Goal: Navigation & Orientation: Find specific page/section

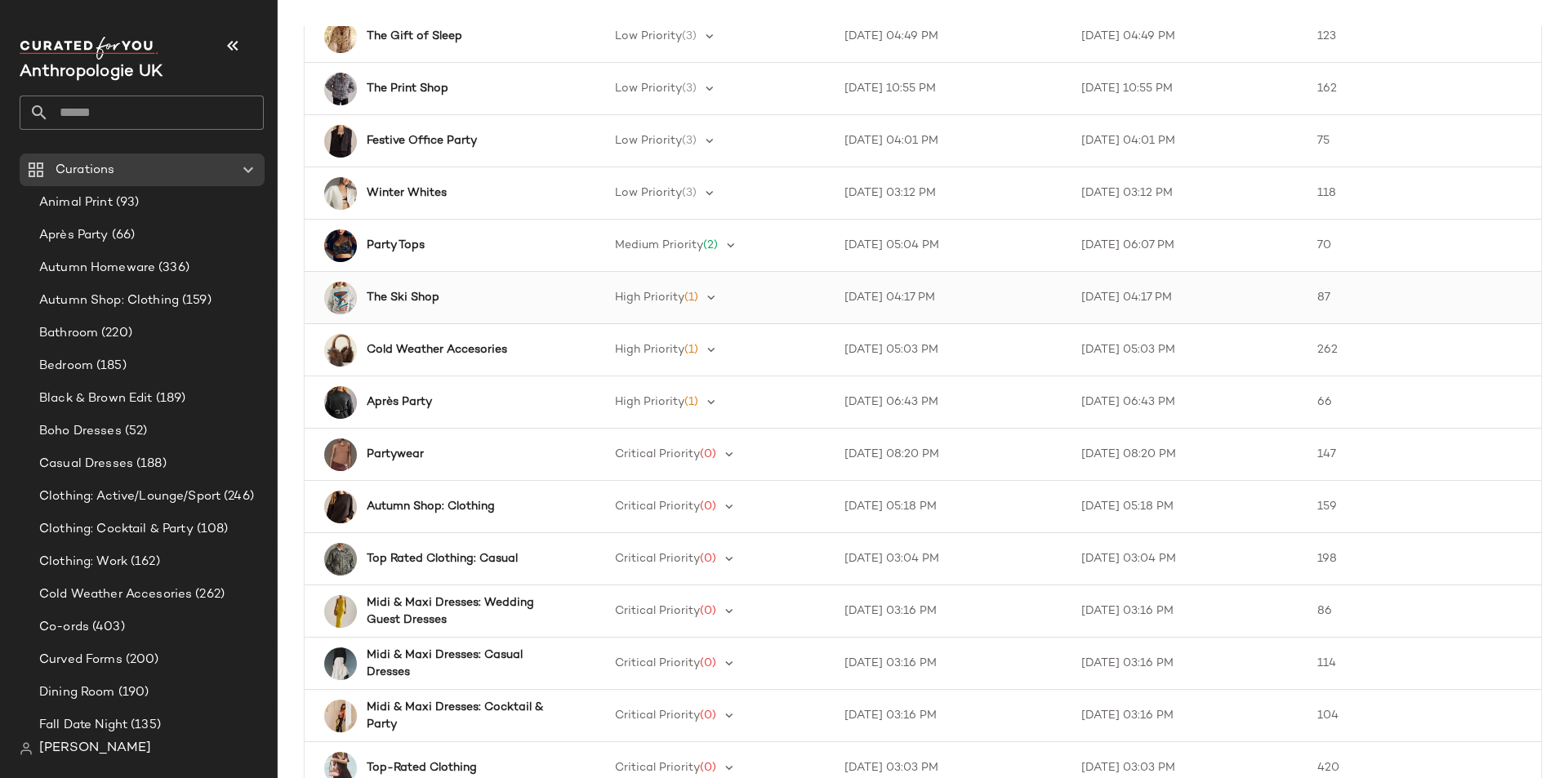
scroll to position [327, 0]
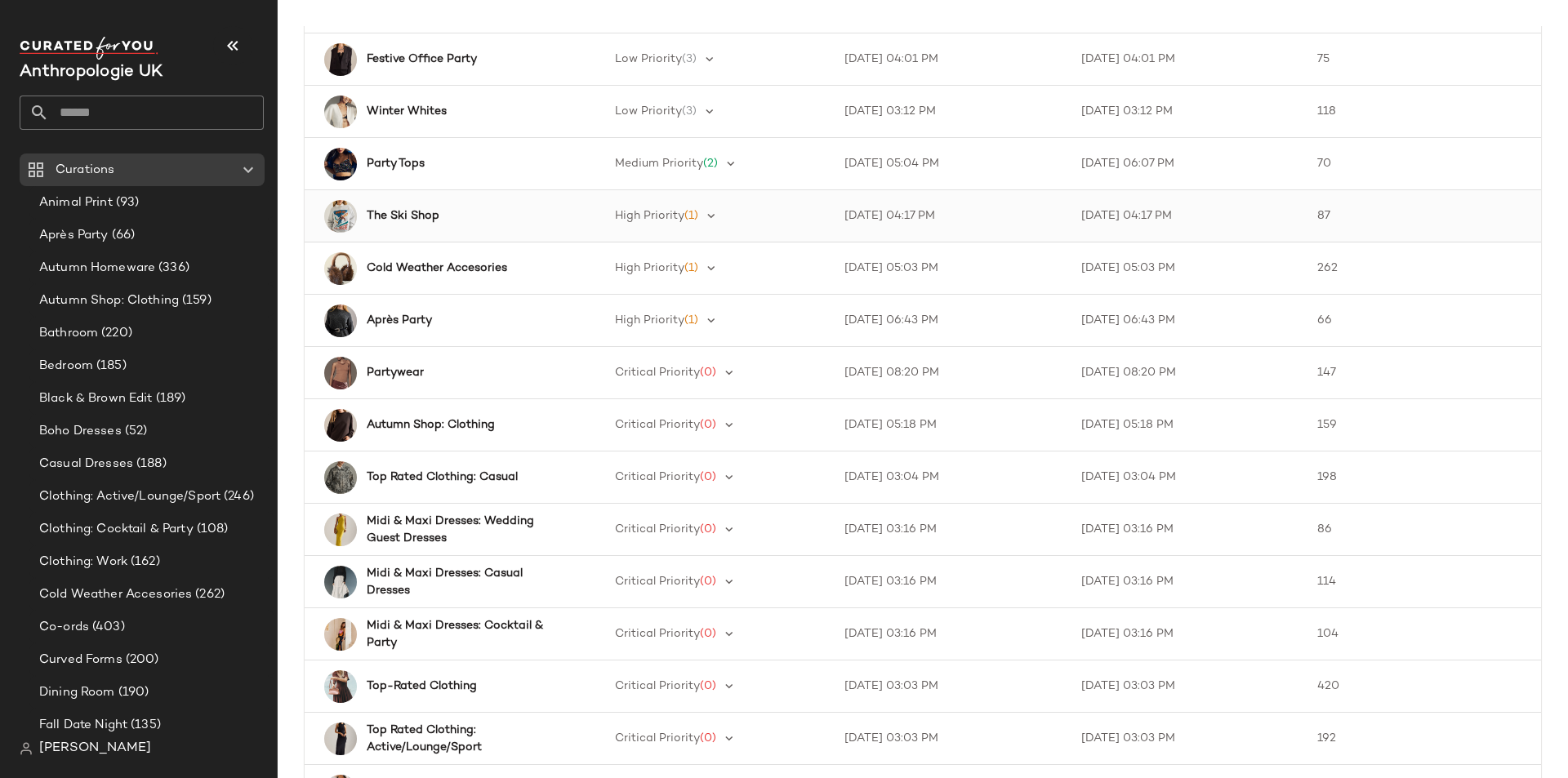
click at [418, 215] on b "The Ski Shop" at bounding box center [403, 216] width 73 height 18
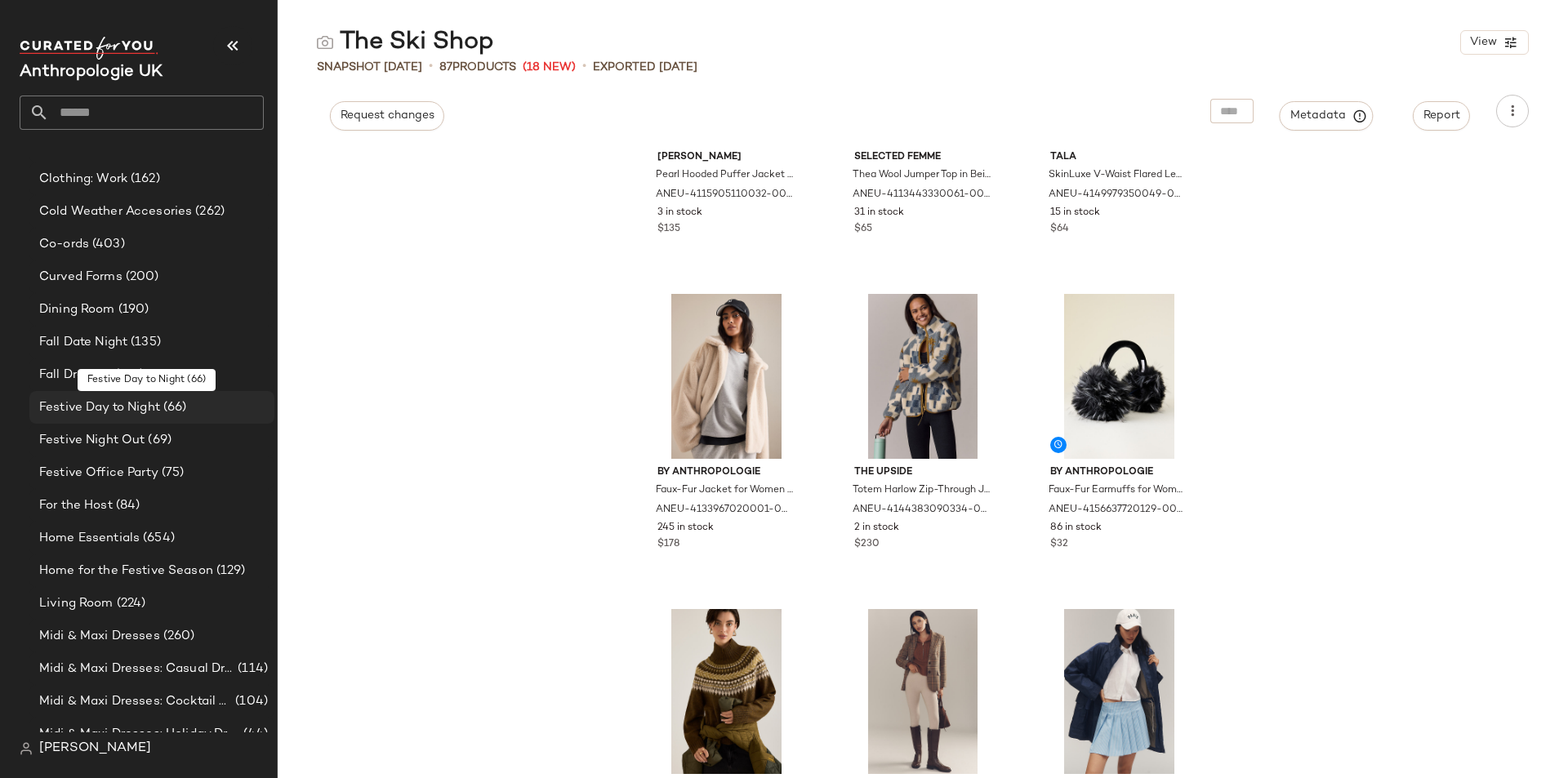
scroll to position [408, 0]
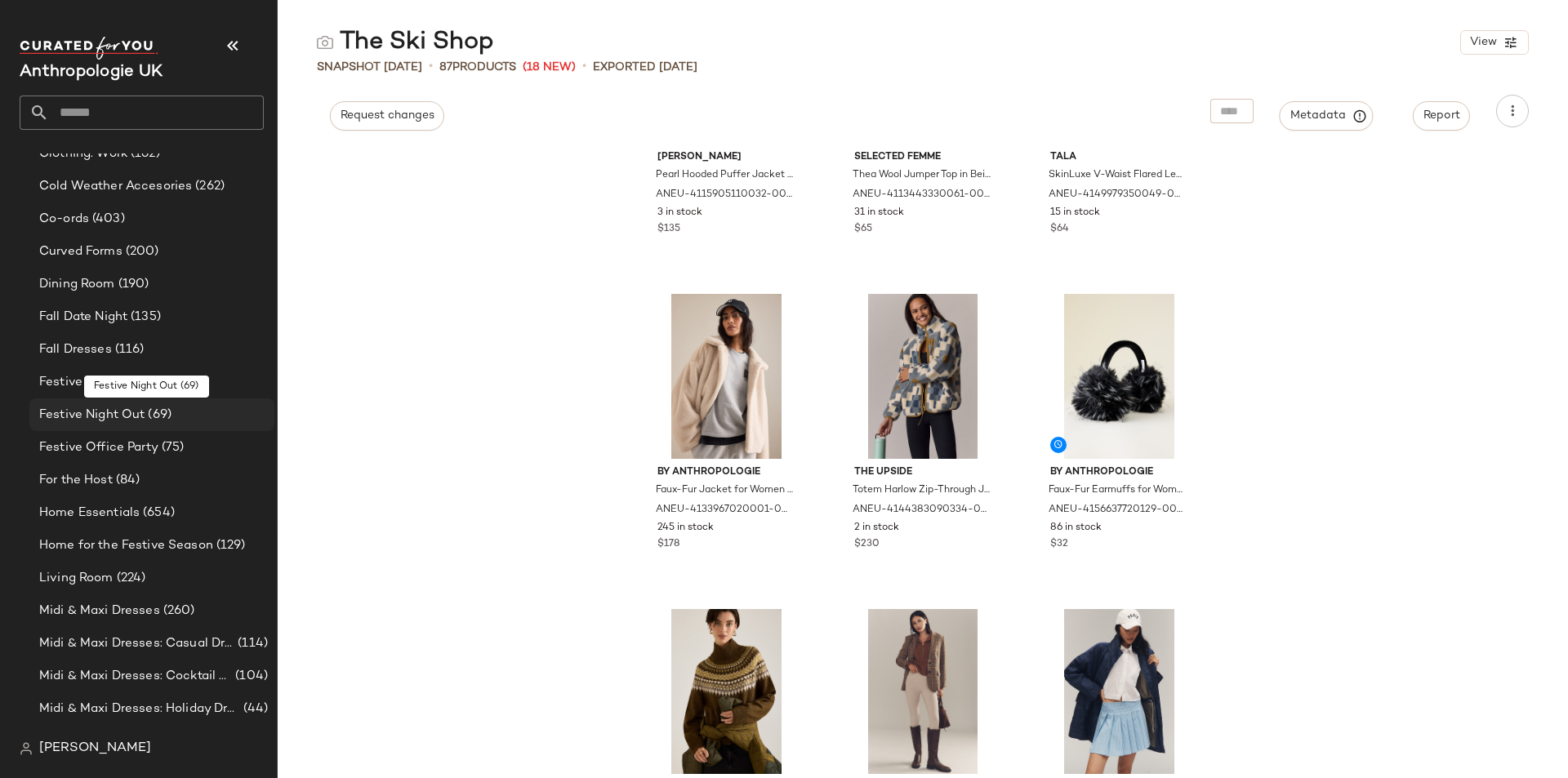
click at [146, 420] on span "(69)" at bounding box center [158, 414] width 27 height 18
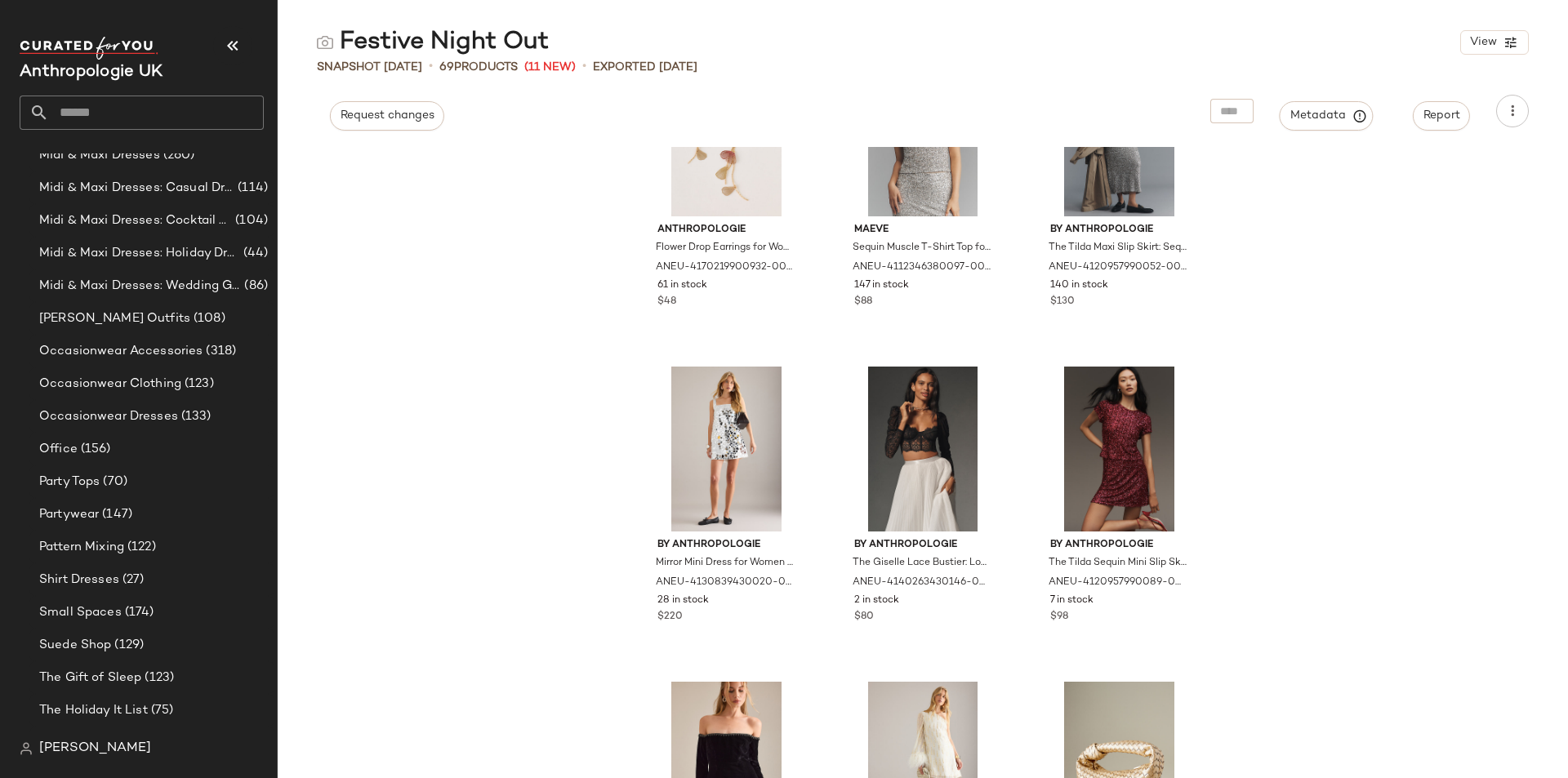
scroll to position [856, 0]
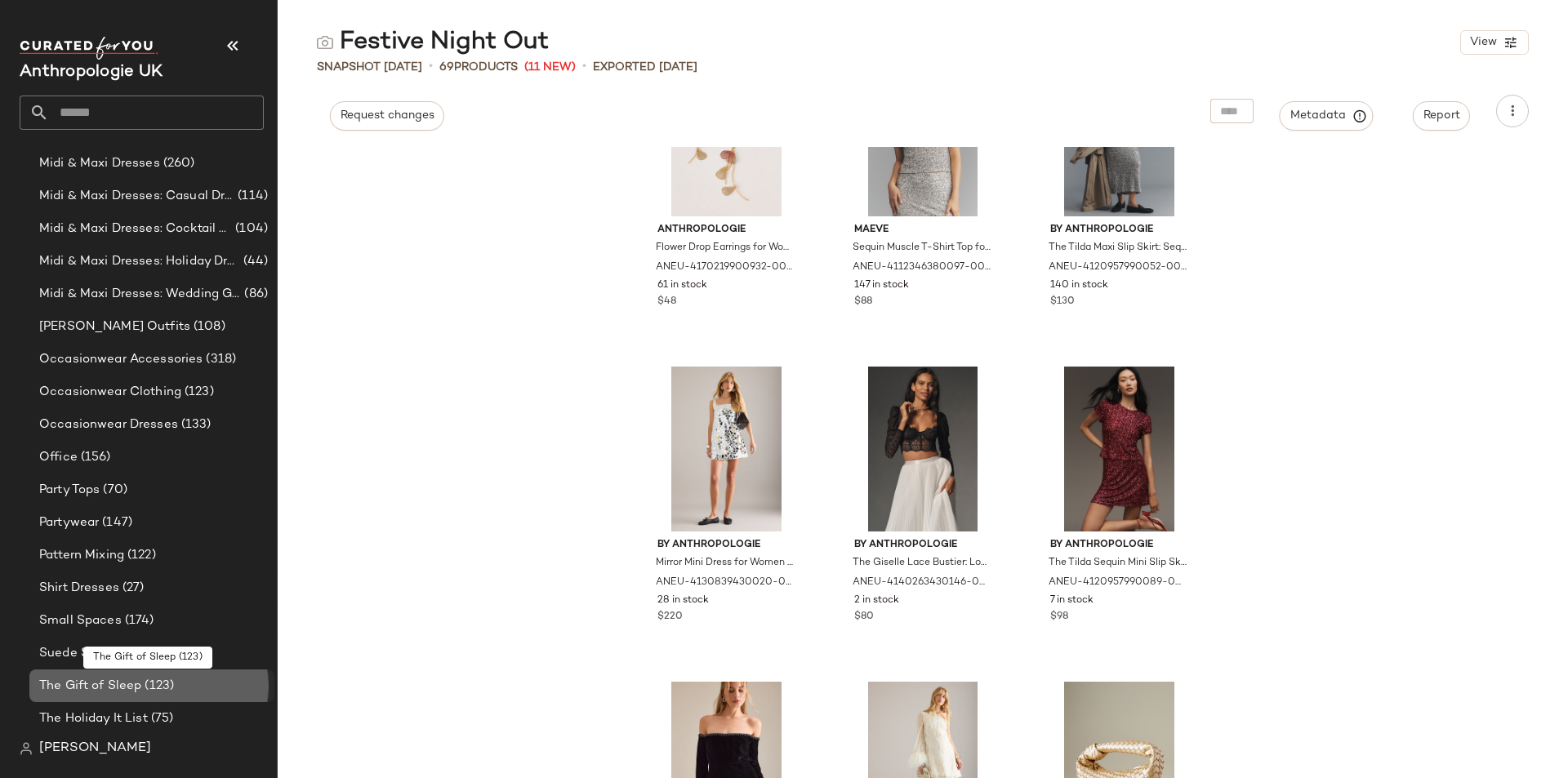
click at [124, 683] on span "The Gift of Sleep" at bounding box center [90, 686] width 102 height 18
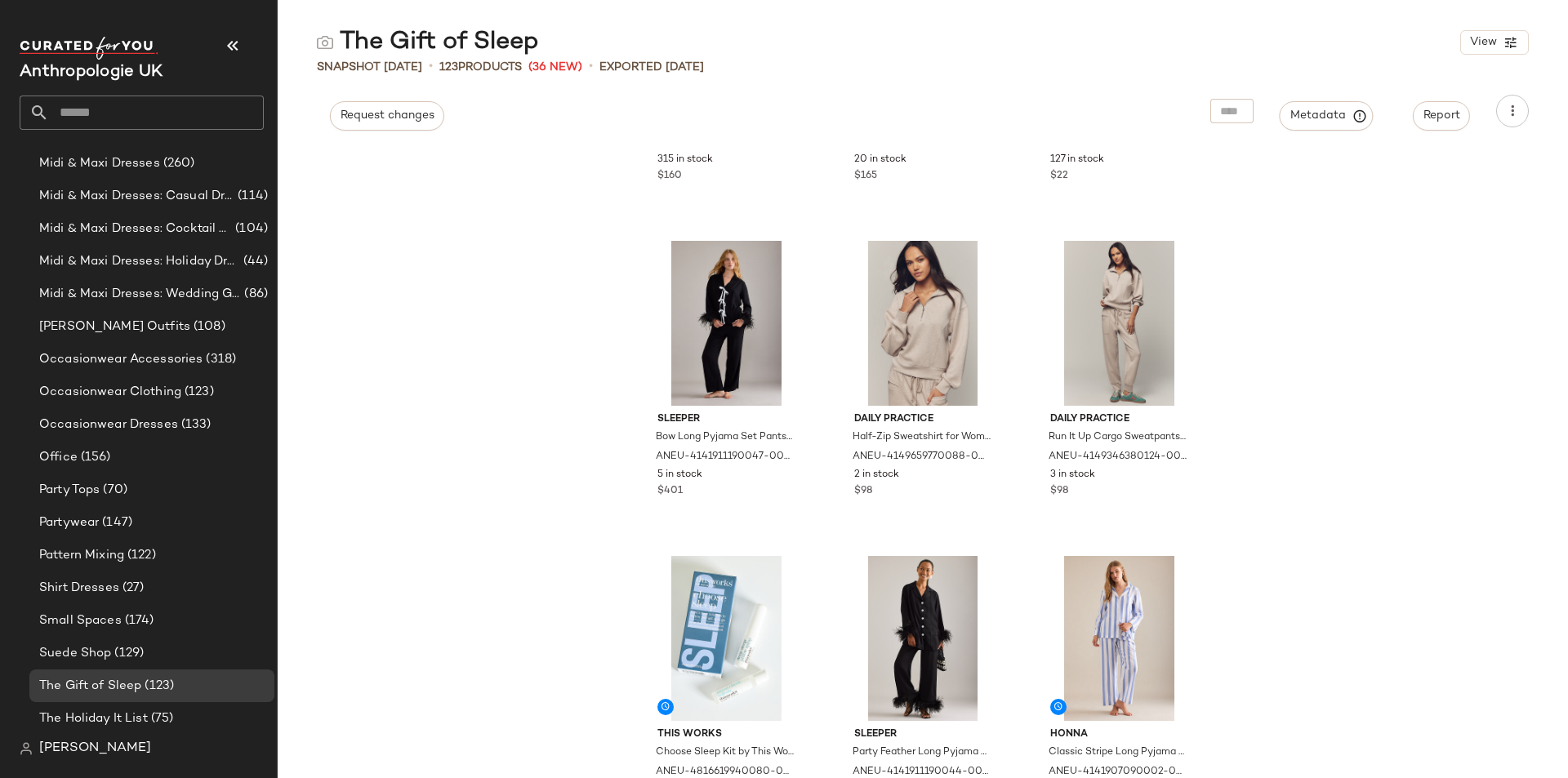
scroll to position [10989, 0]
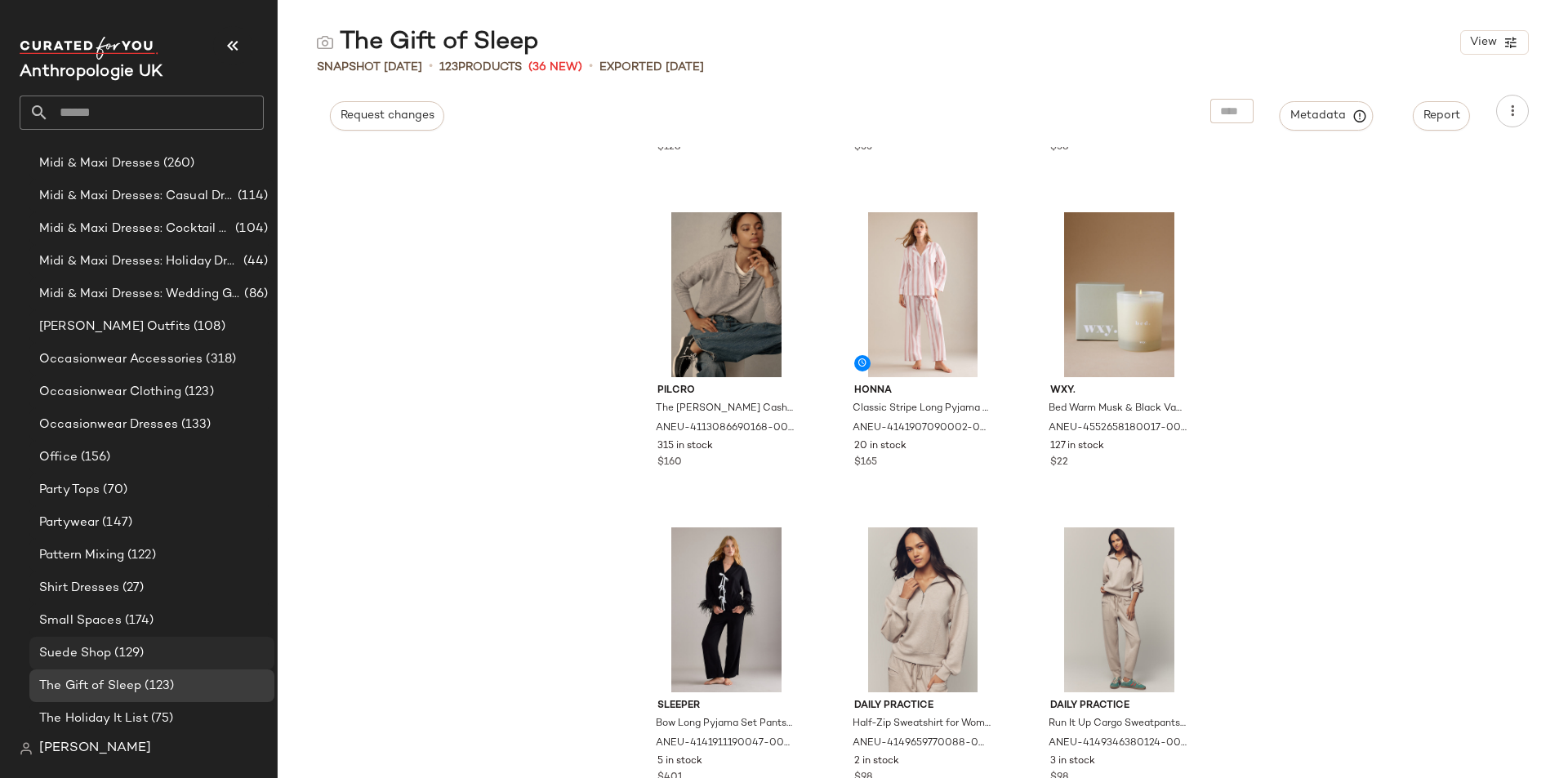
click at [148, 659] on div "Suede Shop (129)" at bounding box center [151, 653] width 234 height 18
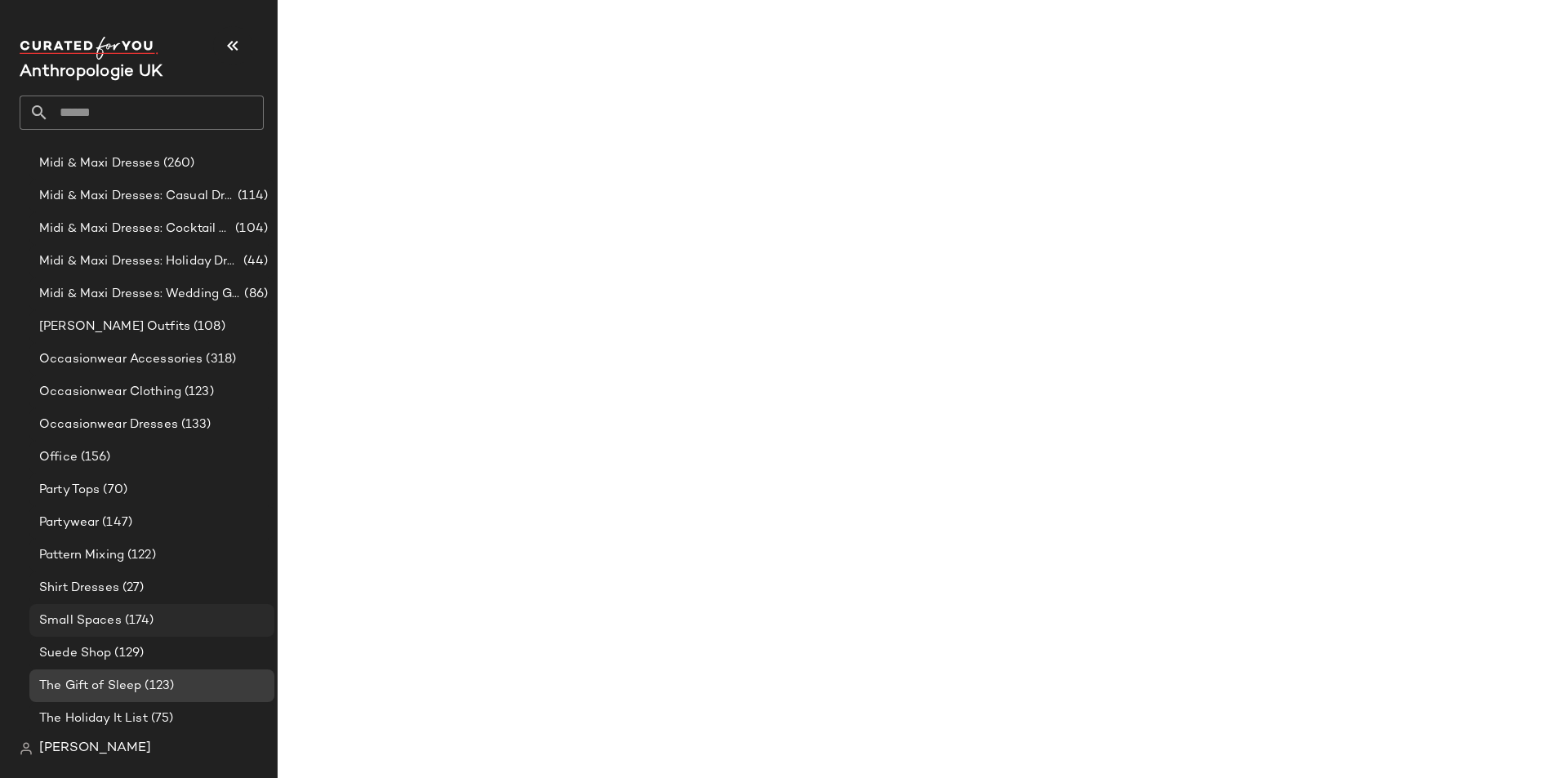
click at [80, 615] on span "Small Spaces" at bounding box center [81, 621] width 83 height 18
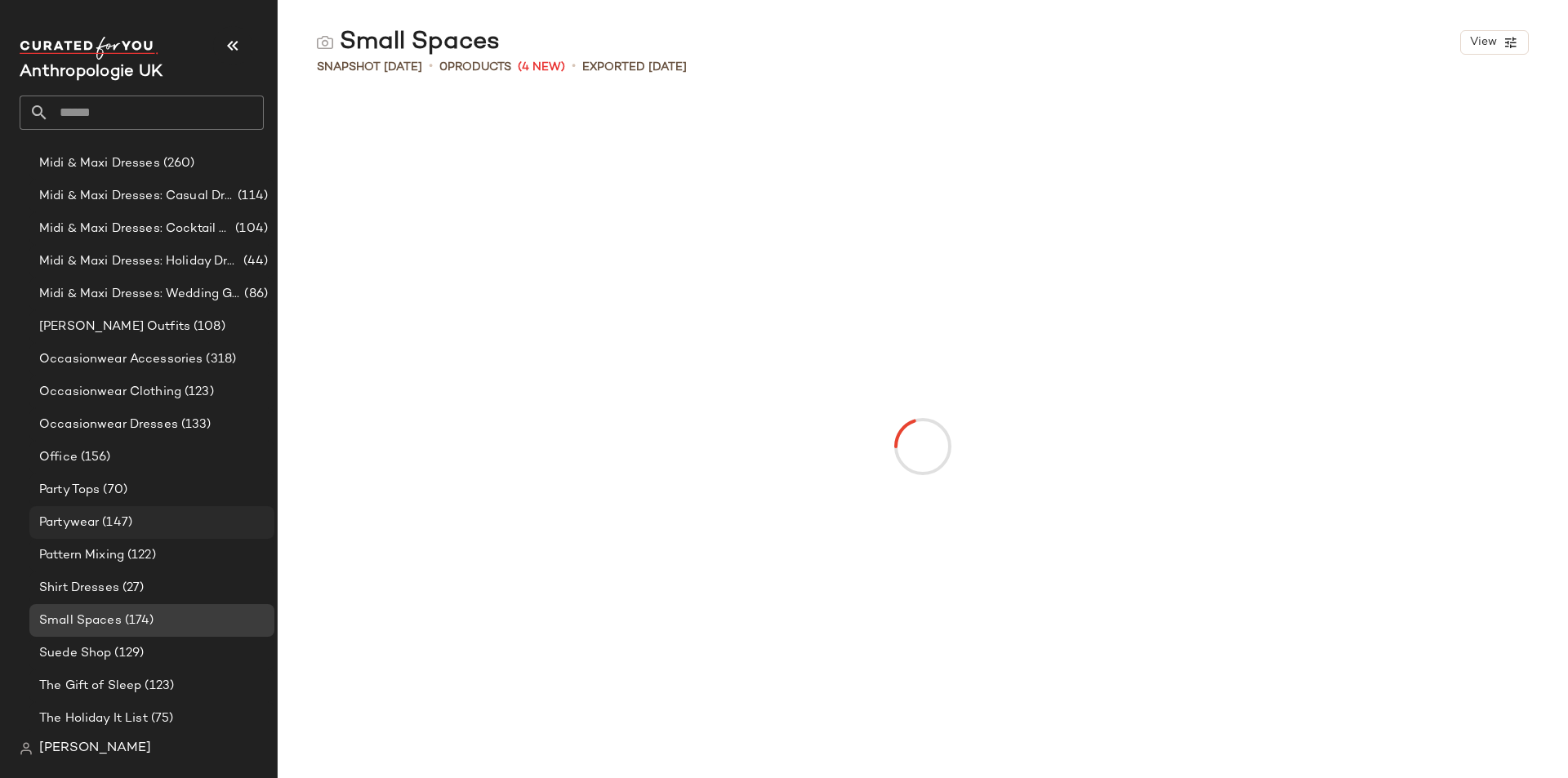
click at [70, 518] on span "Partywear" at bounding box center [69, 522] width 60 height 18
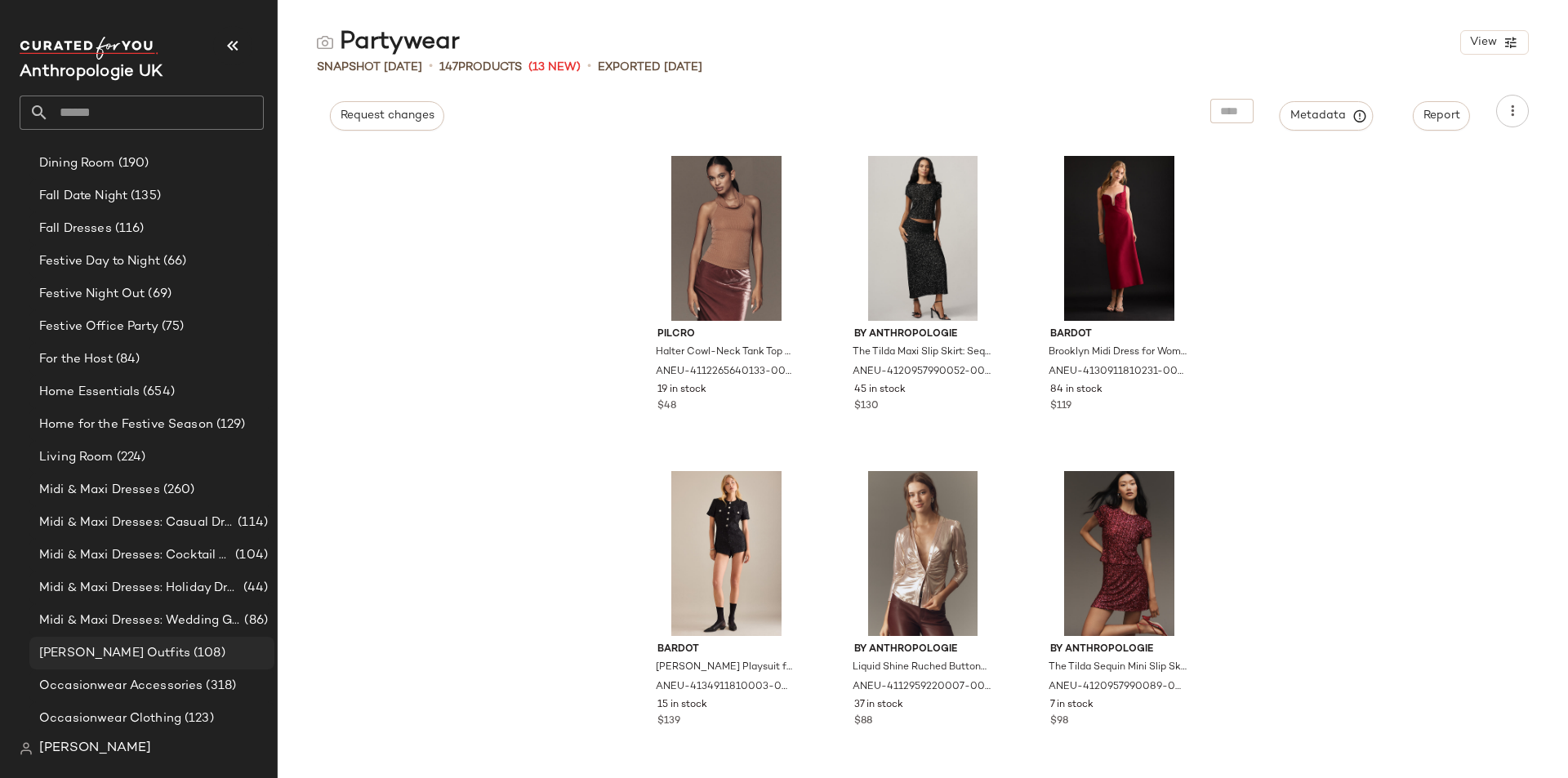
scroll to position [448, 0]
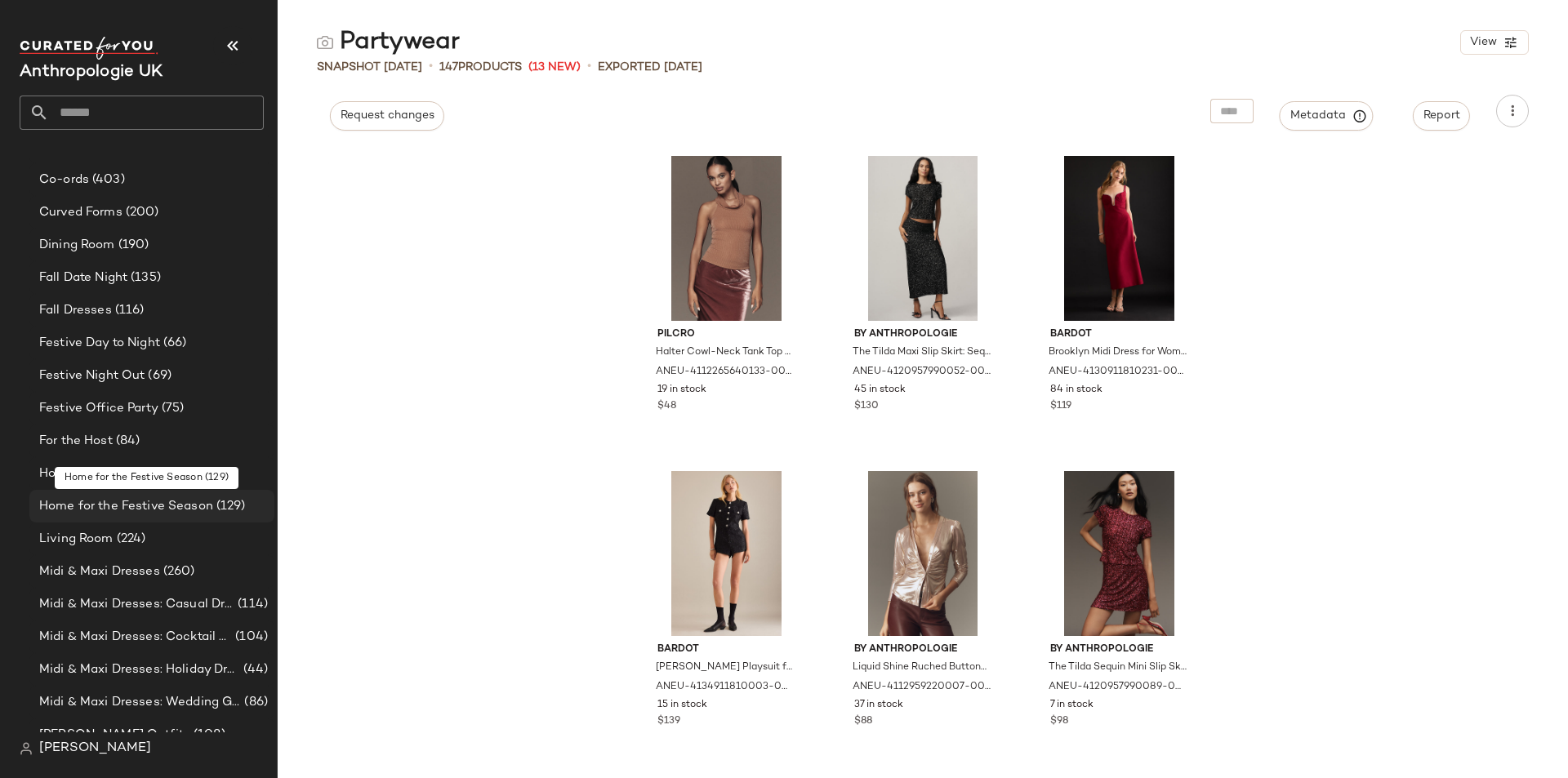
click at [104, 501] on span "Home for the Festive Season" at bounding box center [126, 506] width 174 height 18
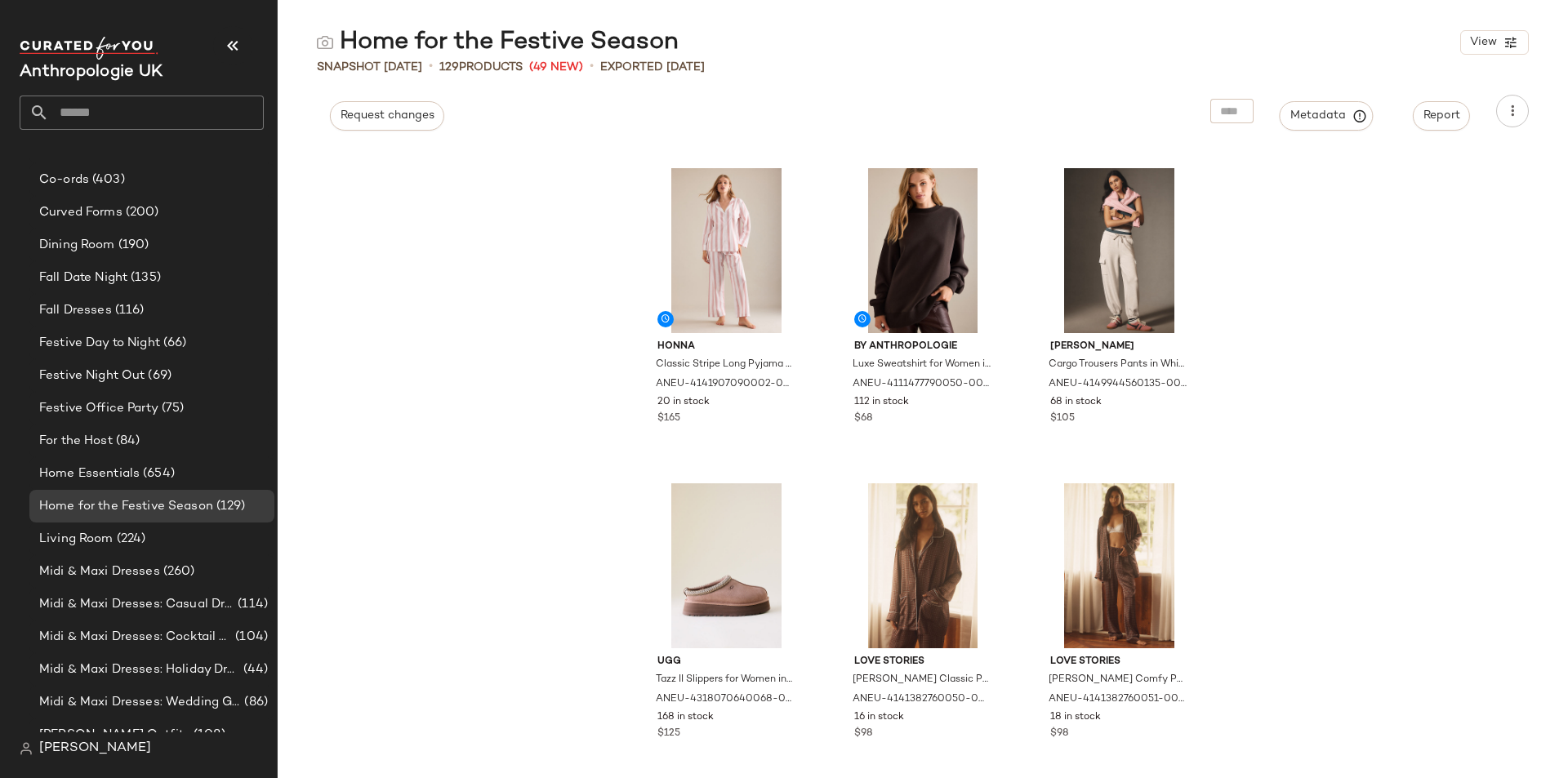
scroll to position [12927, 0]
click at [99, 468] on span "Home Essentials" at bounding box center [90, 473] width 100 height 18
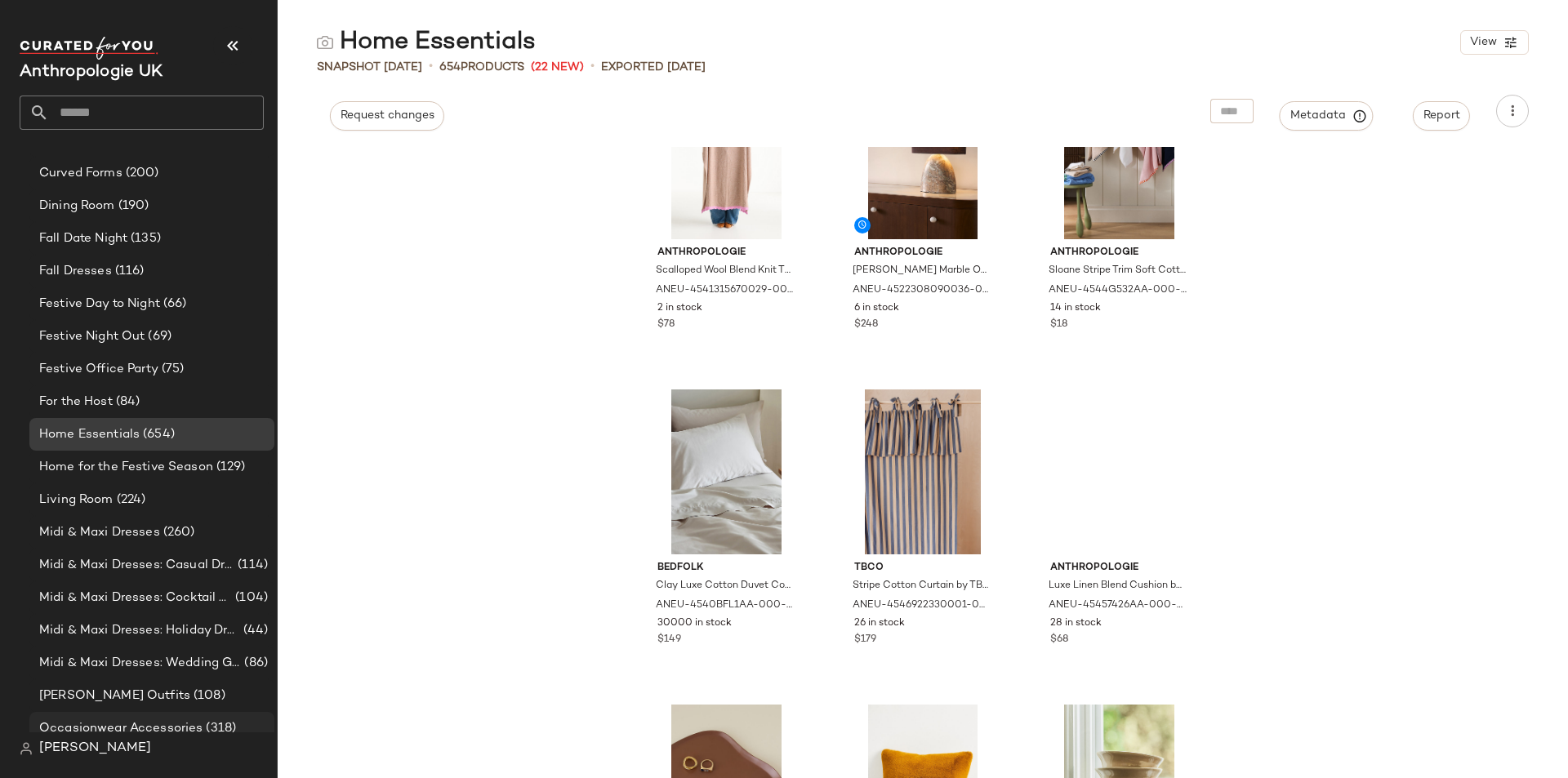
scroll to position [450, 0]
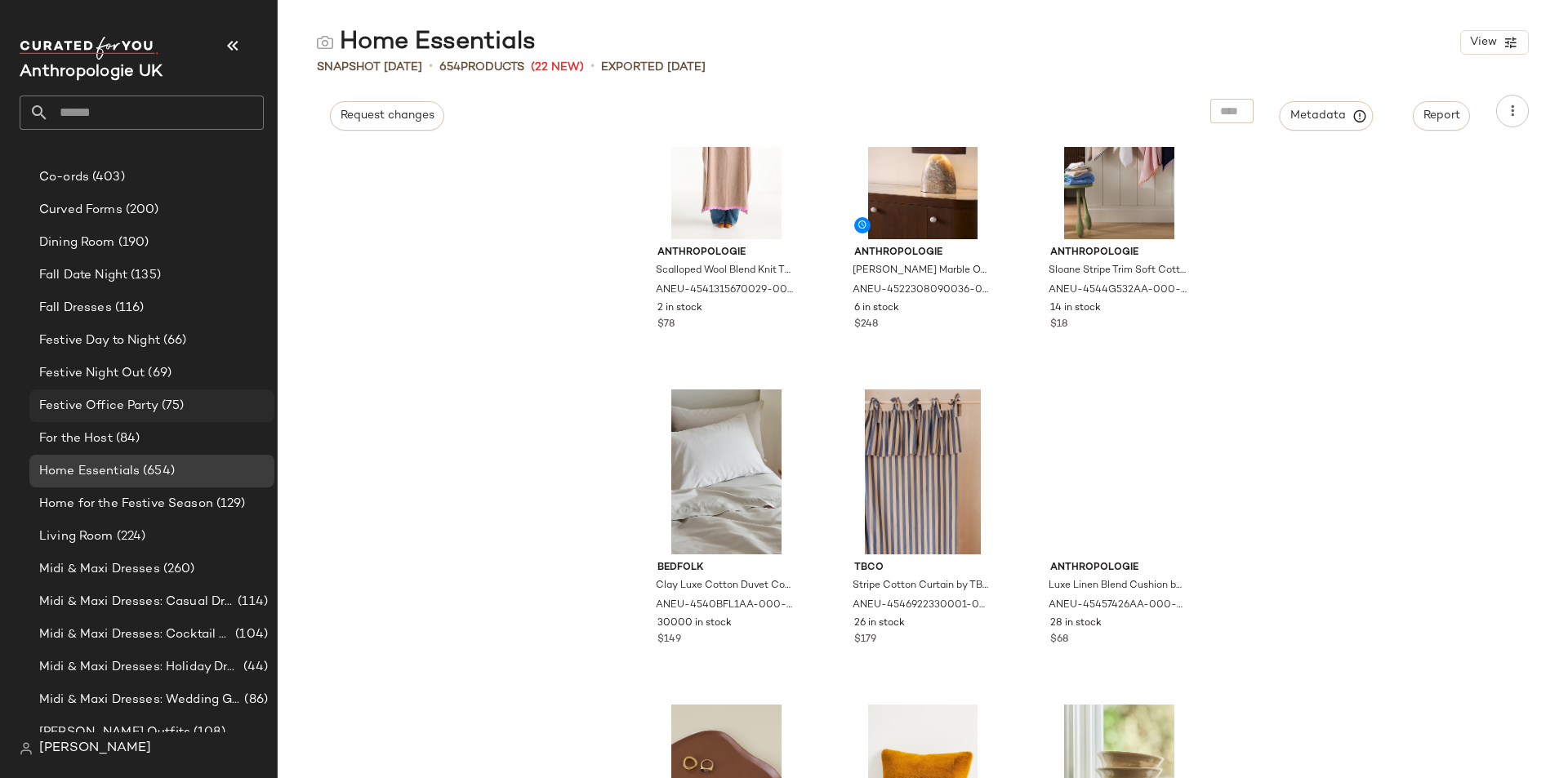
click at [140, 407] on span "Festive Office Party" at bounding box center [99, 406] width 119 height 18
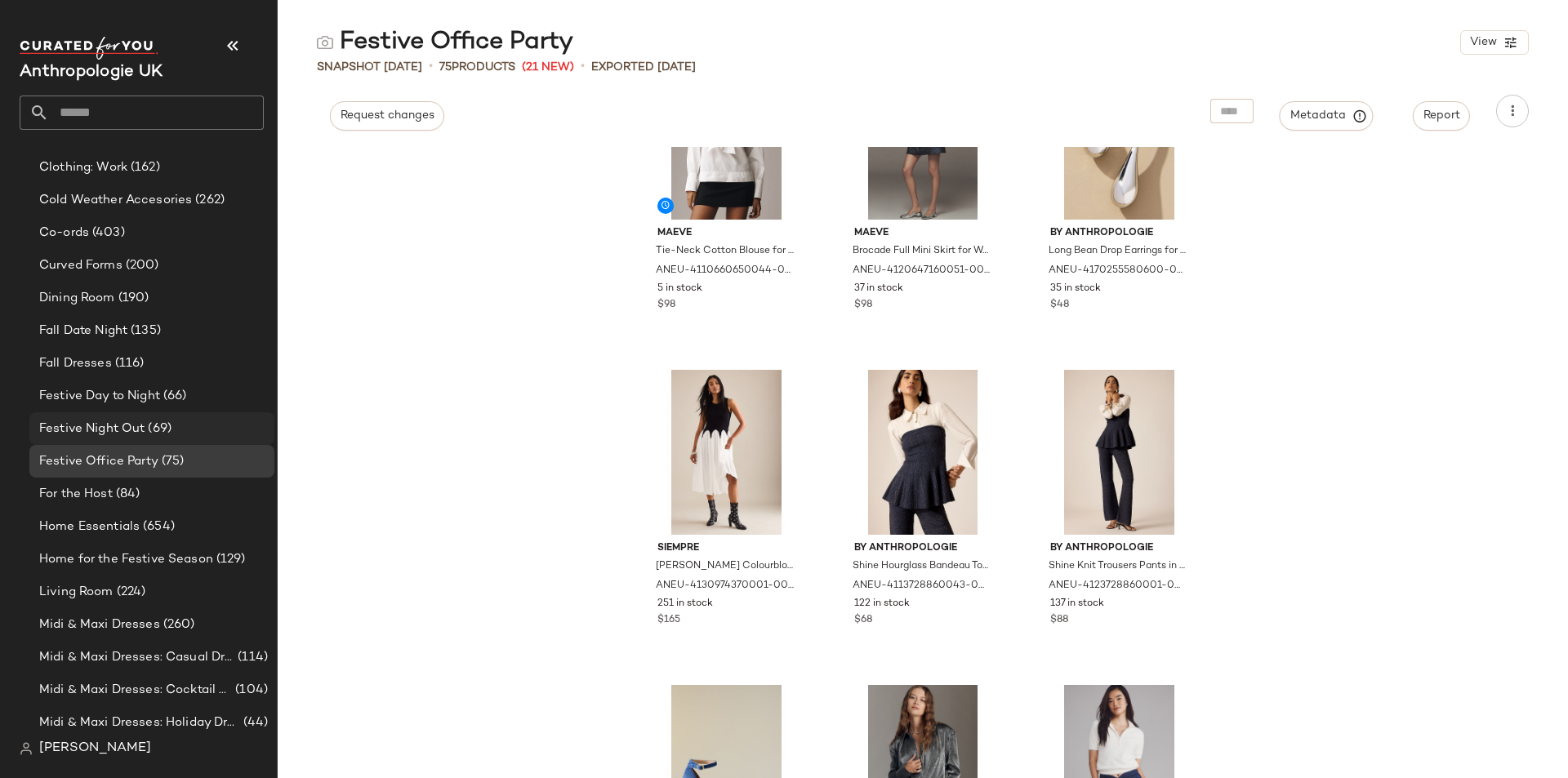
scroll to position [368, 0]
